Goal: Transaction & Acquisition: Book appointment/travel/reservation

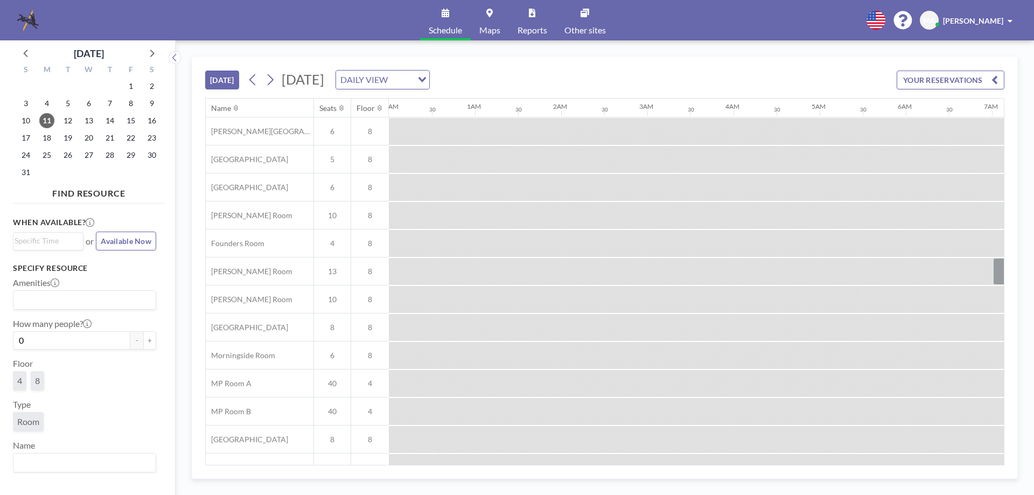
scroll to position [0, 689]
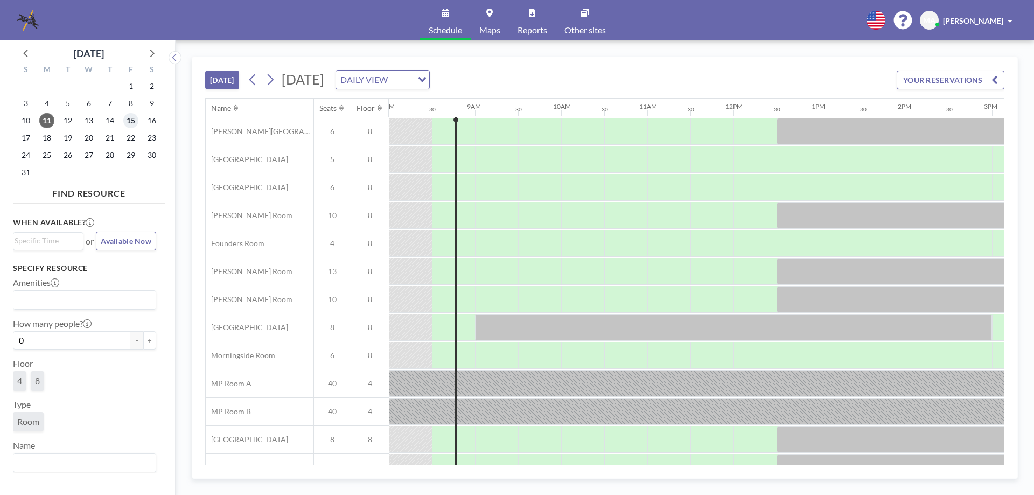
click at [128, 121] on span "15" at bounding box center [130, 120] width 15 height 15
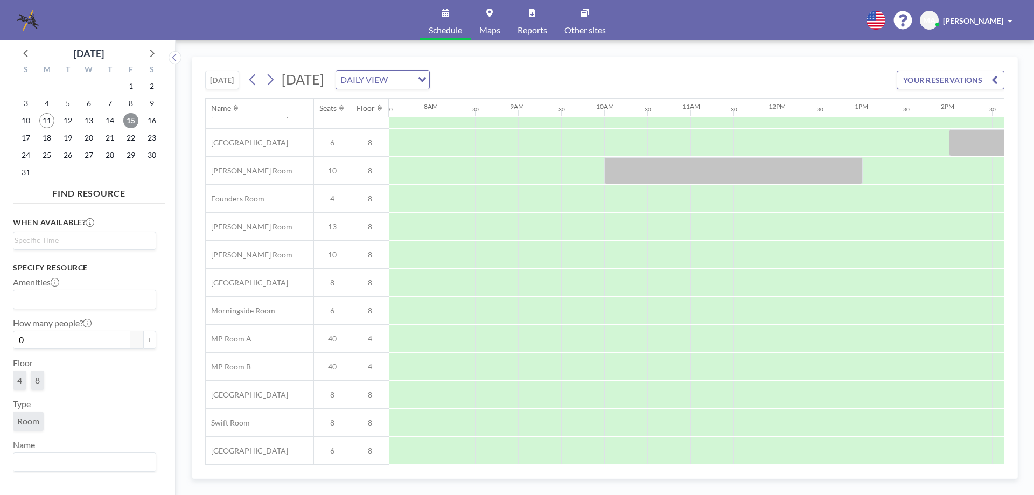
scroll to position [0, 646]
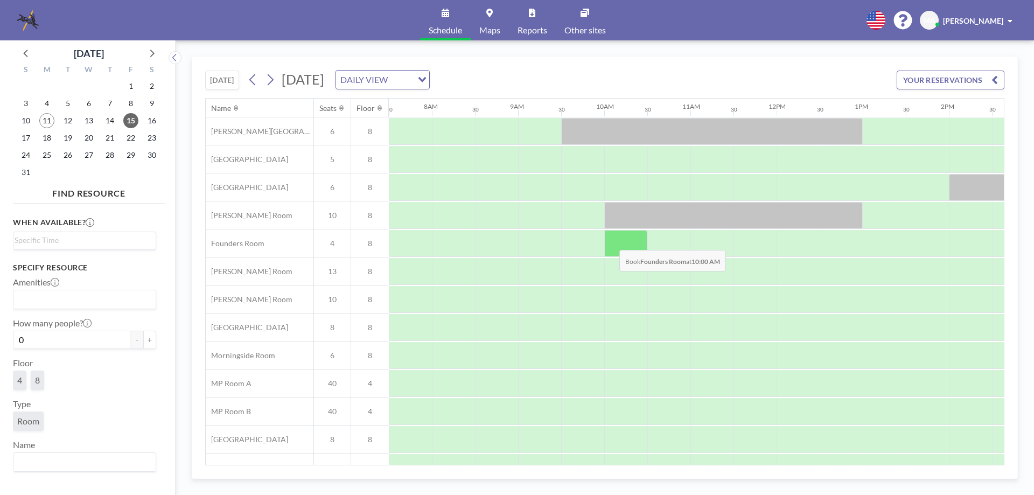
click at [611, 242] on div at bounding box center [625, 243] width 43 height 27
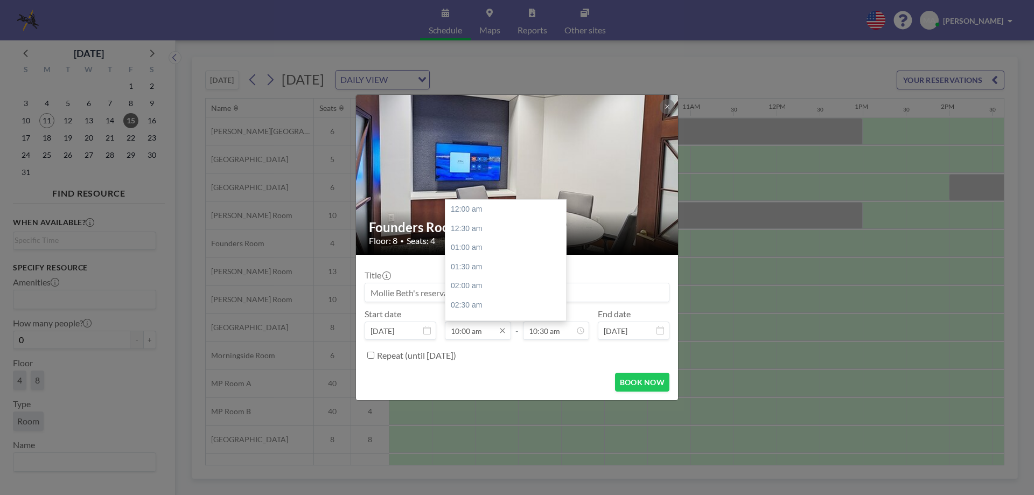
scroll to position [383, 0]
click at [462, 331] on input "10:00 am" at bounding box center [478, 330] width 66 height 18
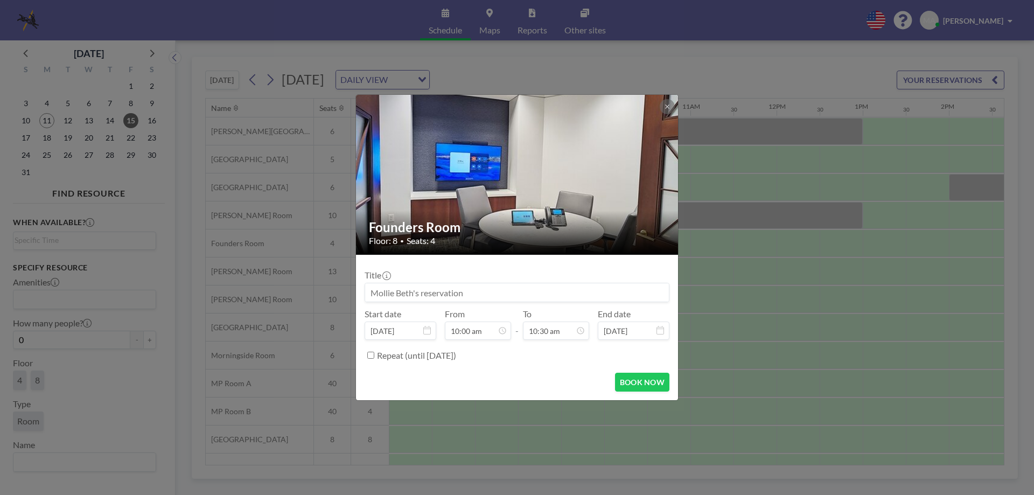
click at [543, 369] on form "Title Start date [DATE] From 10:00 am - To 10:30 am End date [DATE] Repeat (unt…" at bounding box center [517, 327] width 322 height 145
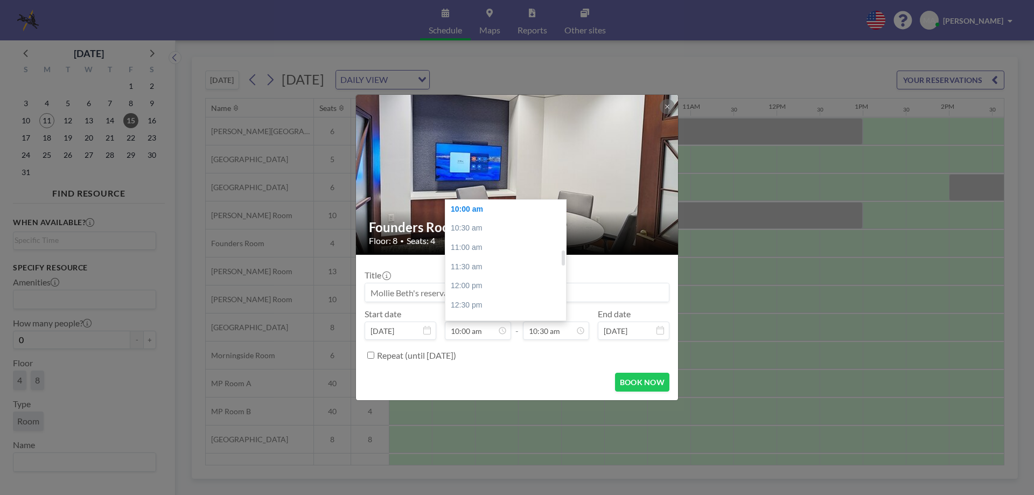
scroll to position [330, 0]
click at [497, 243] on div "09:30 am" at bounding box center [508, 243] width 126 height 19
type input "09:30 am"
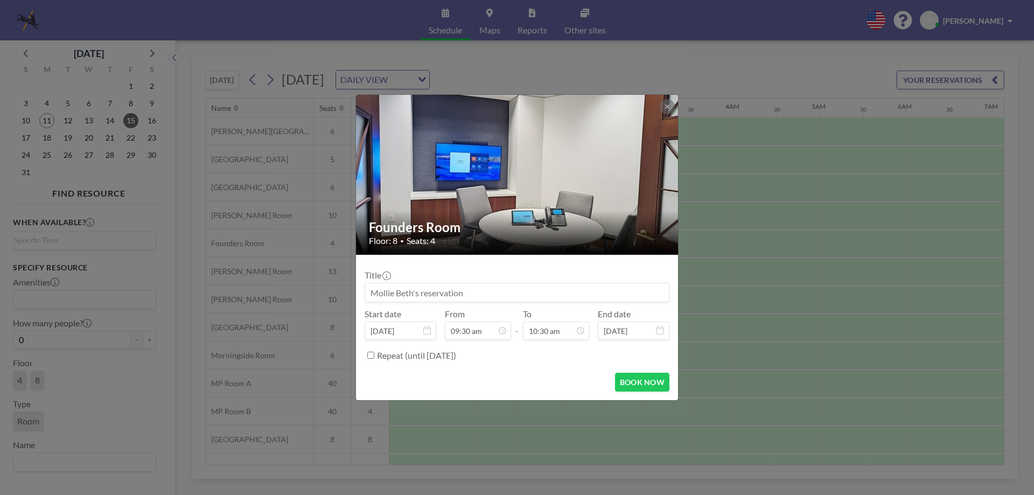
scroll to position [0, 775]
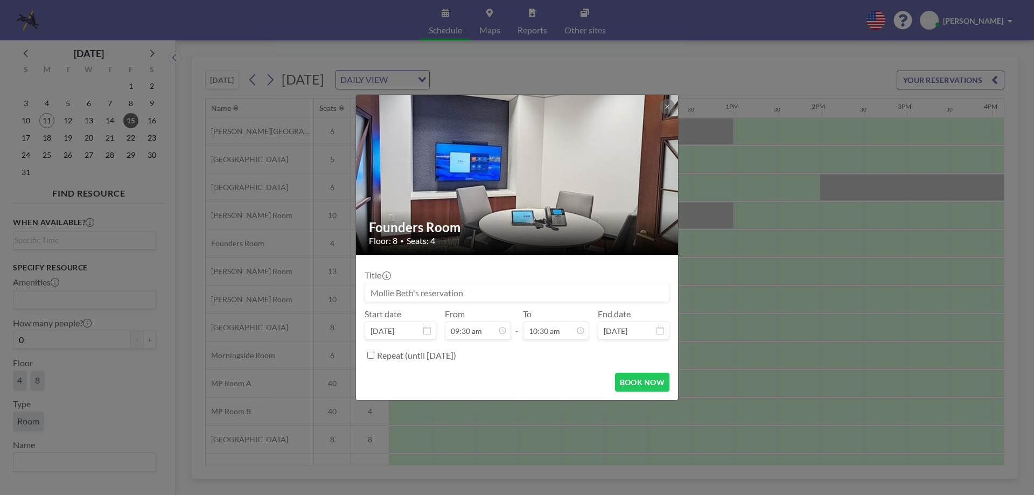
click at [584, 294] on input at bounding box center [517, 292] width 304 height 18
click at [592, 272] on div "Title Deposition Preparation (Estanga [PERSON_NAME])" at bounding box center [517, 286] width 305 height 32
click at [373, 291] on input "Deposition Preparation (Estanga [PERSON_NAME])" at bounding box center [517, 292] width 304 height 18
type input "[PERSON_NAME] - Deposition Preparation (Estanga [PERSON_NAME])"
click at [484, 274] on div "Title [PERSON_NAME] - Deposition Preparation (Estanga [PERSON_NAME])" at bounding box center [517, 286] width 305 height 32
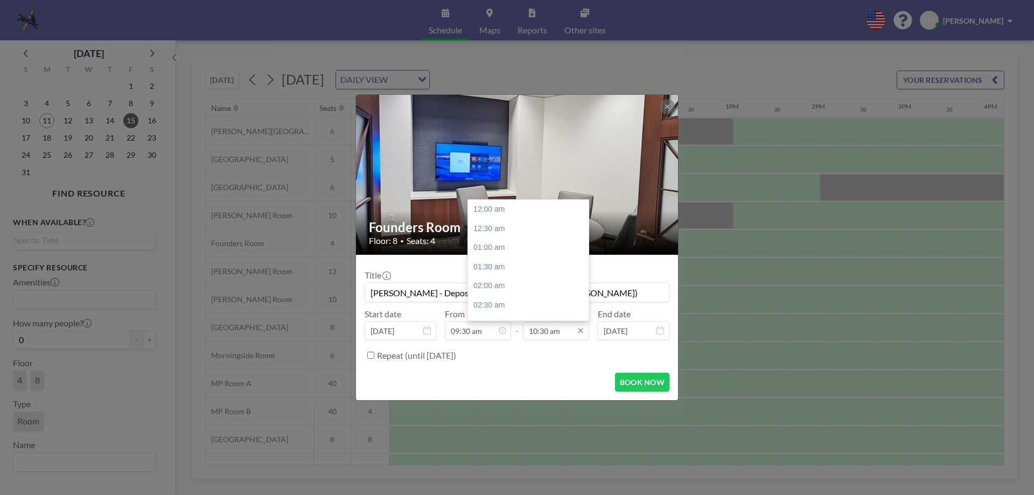
scroll to position [402, 0]
click at [509, 242] on div "11:30 am" at bounding box center [531, 248] width 126 height 19
type input "11:30 am"
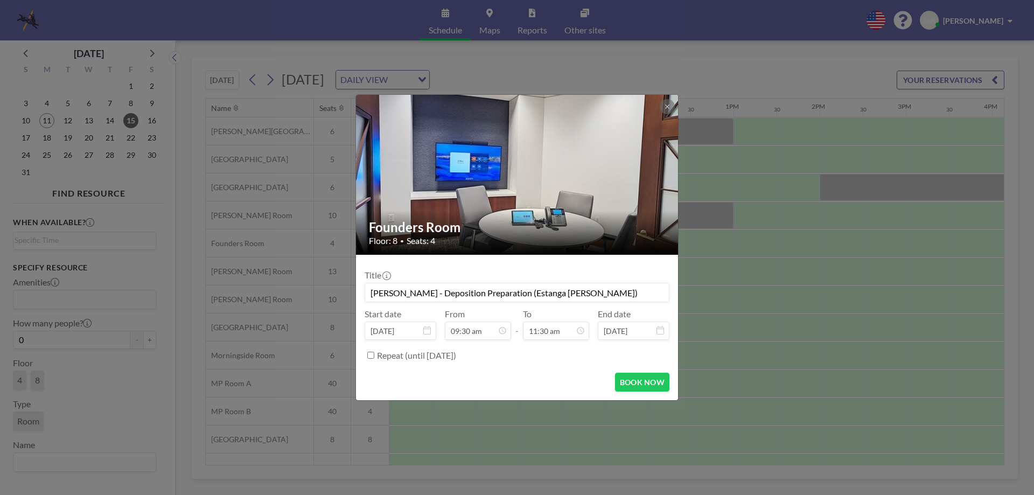
click at [529, 363] on div "Repeat (until [DATE])" at bounding box center [523, 355] width 292 height 18
click at [635, 380] on button "BOOK NOW" at bounding box center [642, 382] width 54 height 19
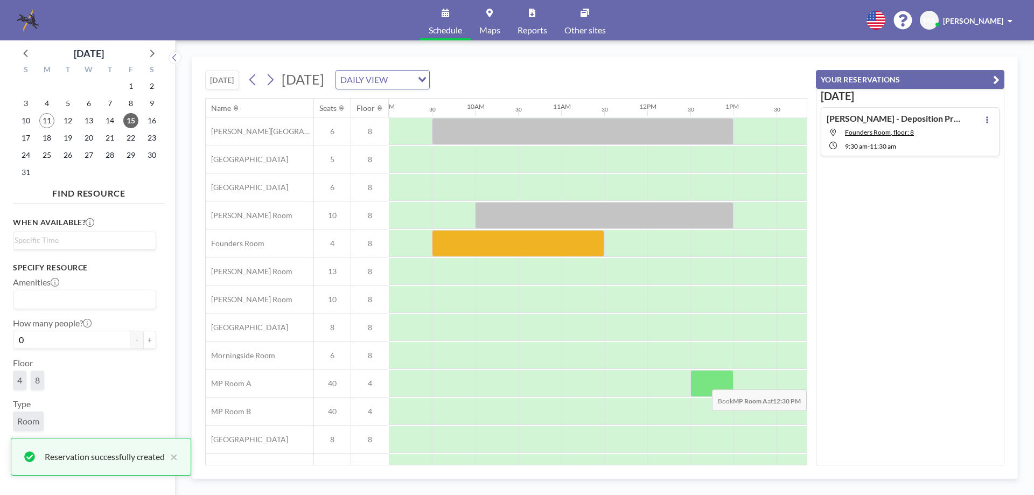
scroll to position [0, 0]
